Goal: Book appointment/travel/reservation

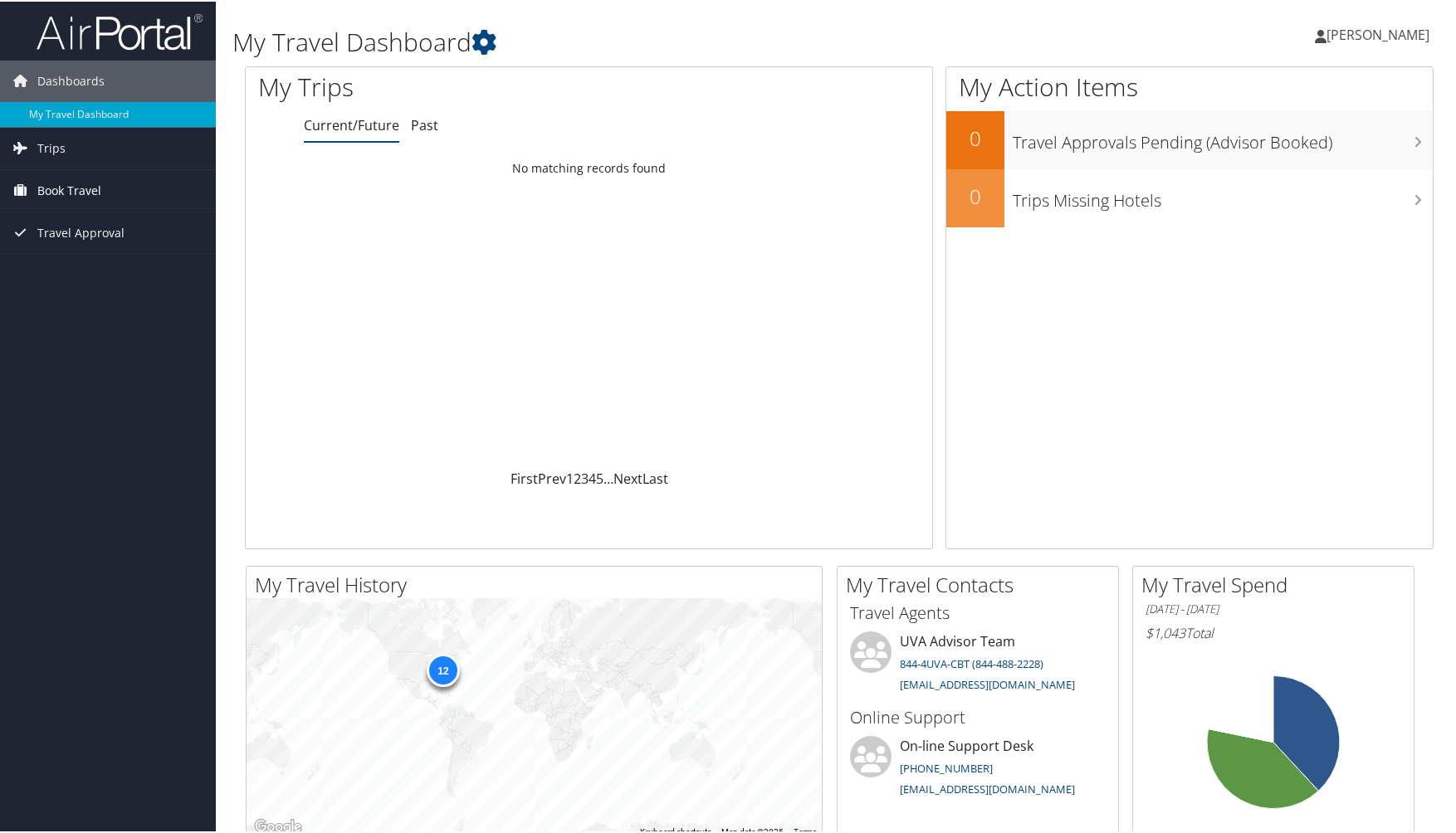
click at [93, 197] on span "Book Travel" at bounding box center [69, 190] width 63 height 42
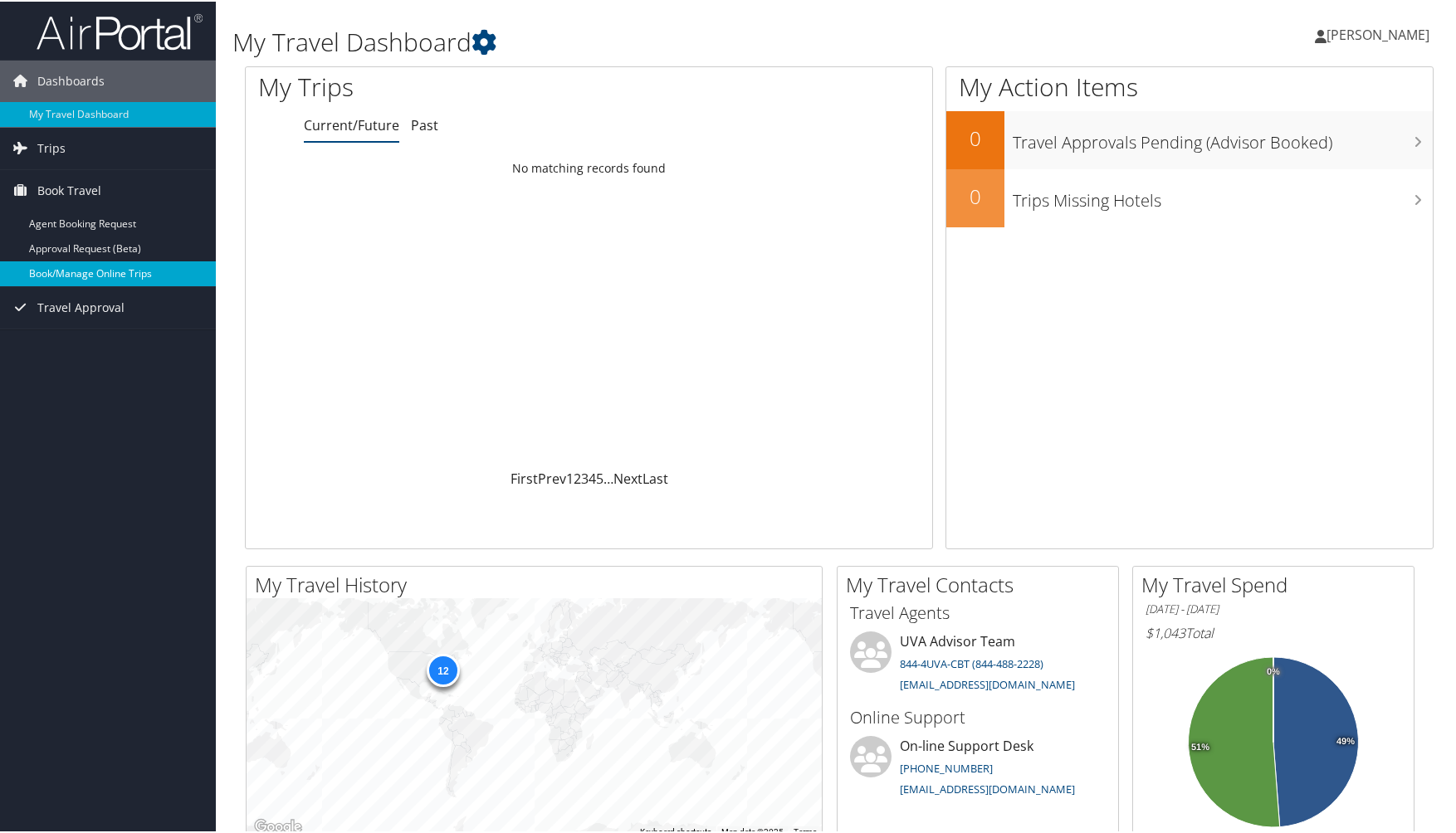
click at [120, 277] on link "Book/Manage Online Trips" at bounding box center [108, 272] width 216 height 25
